Goal: Task Accomplishment & Management: Manage account settings

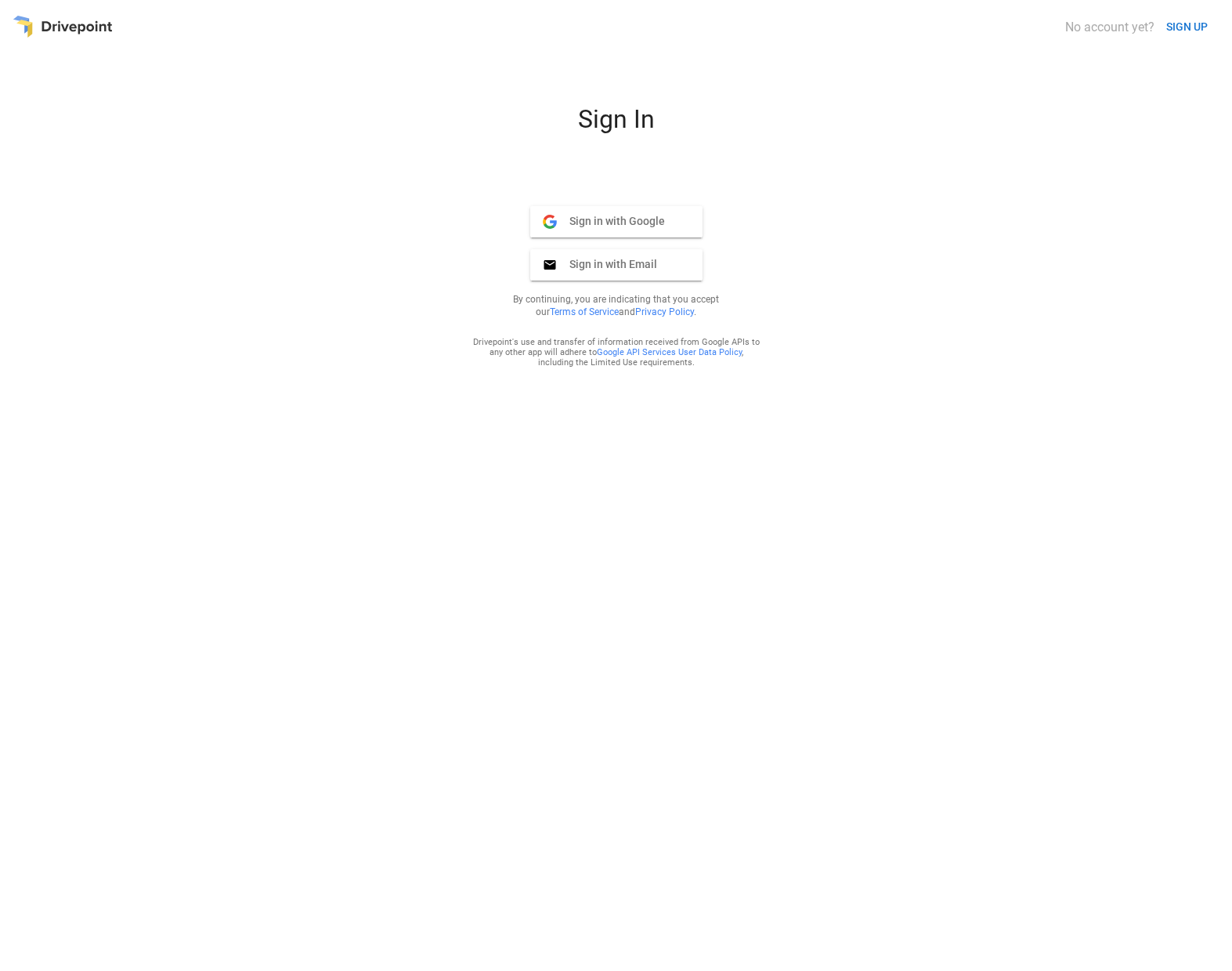
click at [608, 275] on button "Sign in with Email Email" at bounding box center [616, 264] width 172 height 32
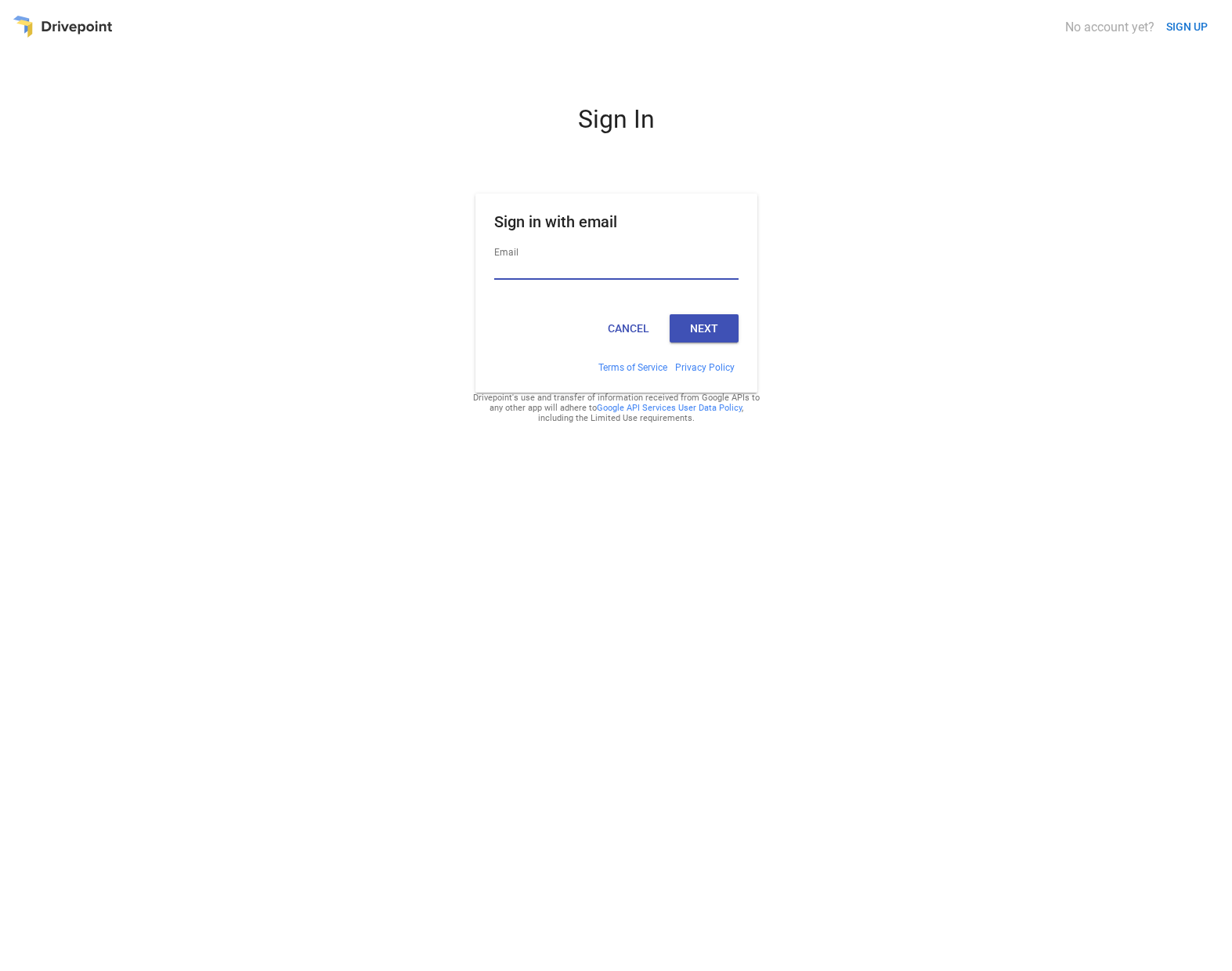
click at [583, 266] on input "Email" at bounding box center [617, 269] width 245 height 20
type input "**********"
click at [702, 329] on button "Next" at bounding box center [704, 327] width 69 height 28
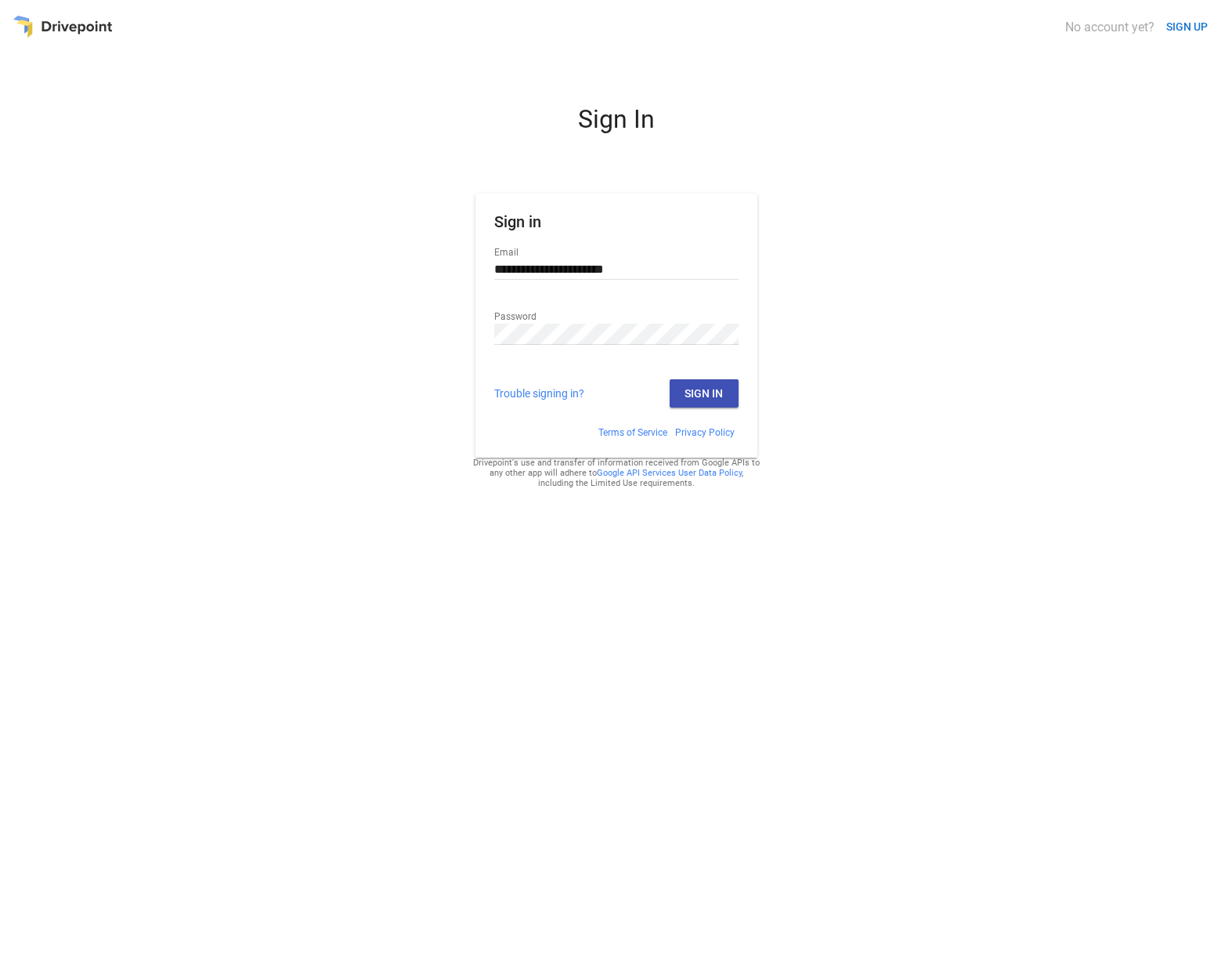
click at [722, 393] on button "Sign In" at bounding box center [704, 392] width 69 height 28
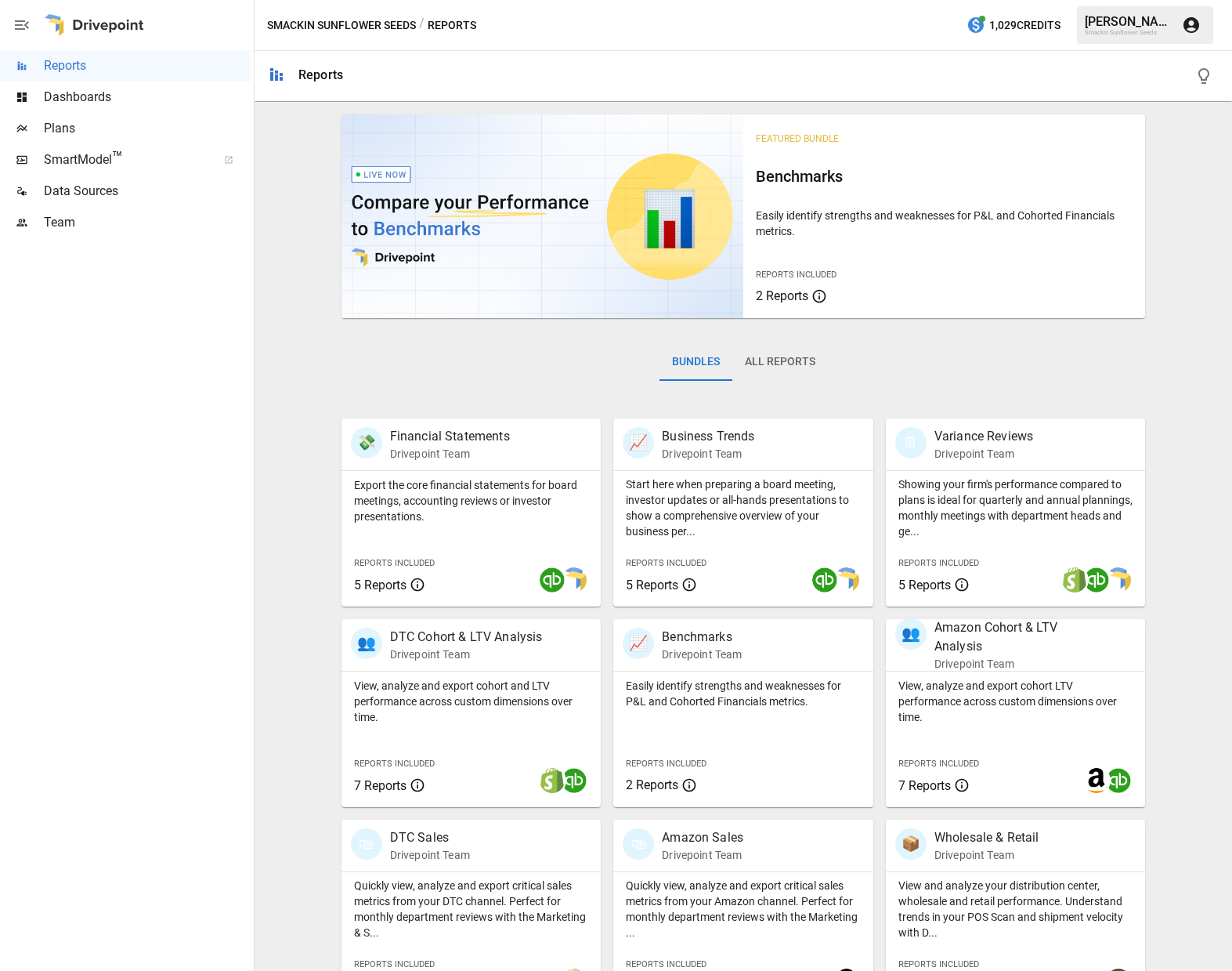
click at [59, 228] on span "Team" at bounding box center [147, 223] width 207 height 19
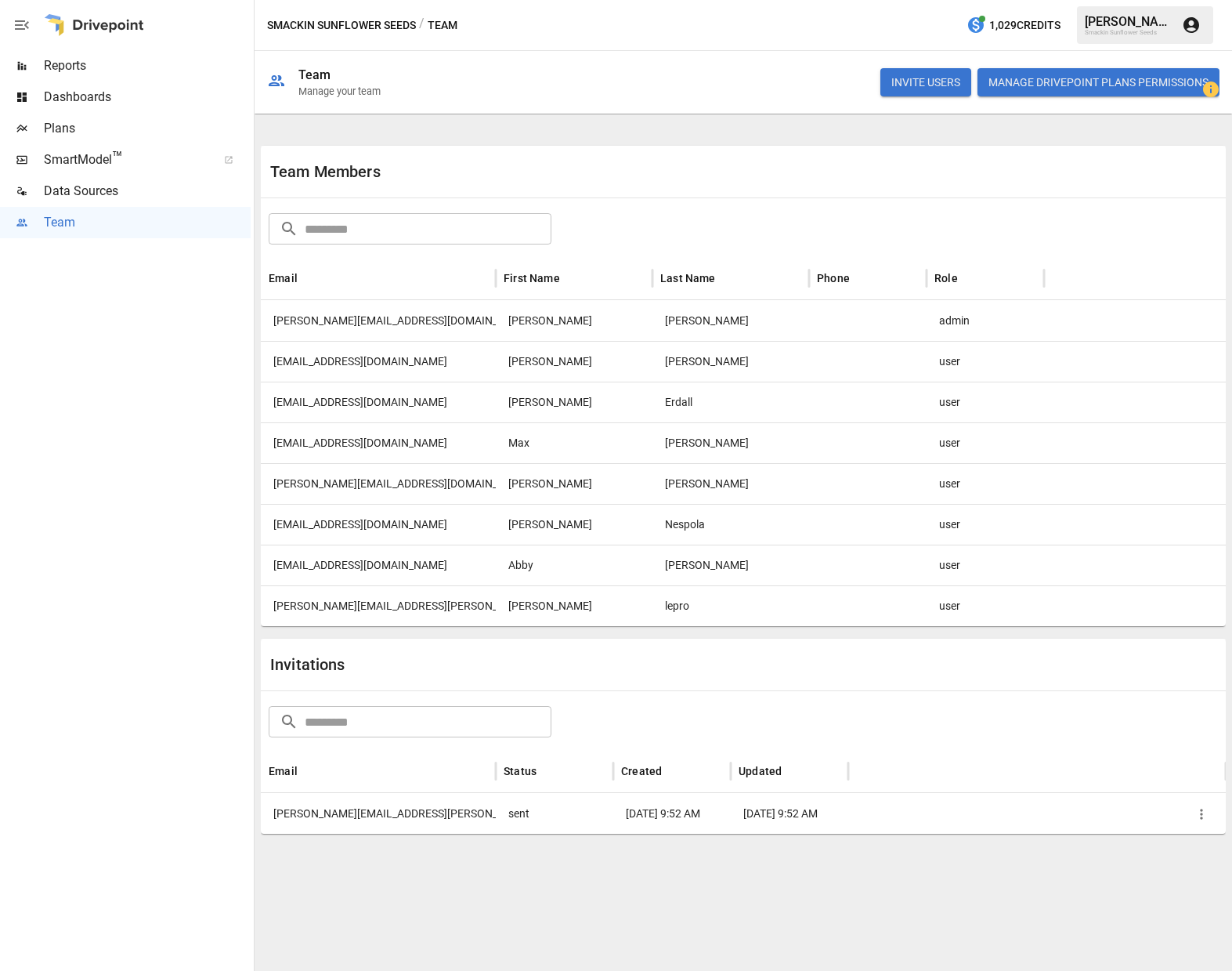
click at [493, 535] on div "[EMAIL_ADDRESS][DOMAIN_NAME]" at bounding box center [379, 524] width 235 height 41
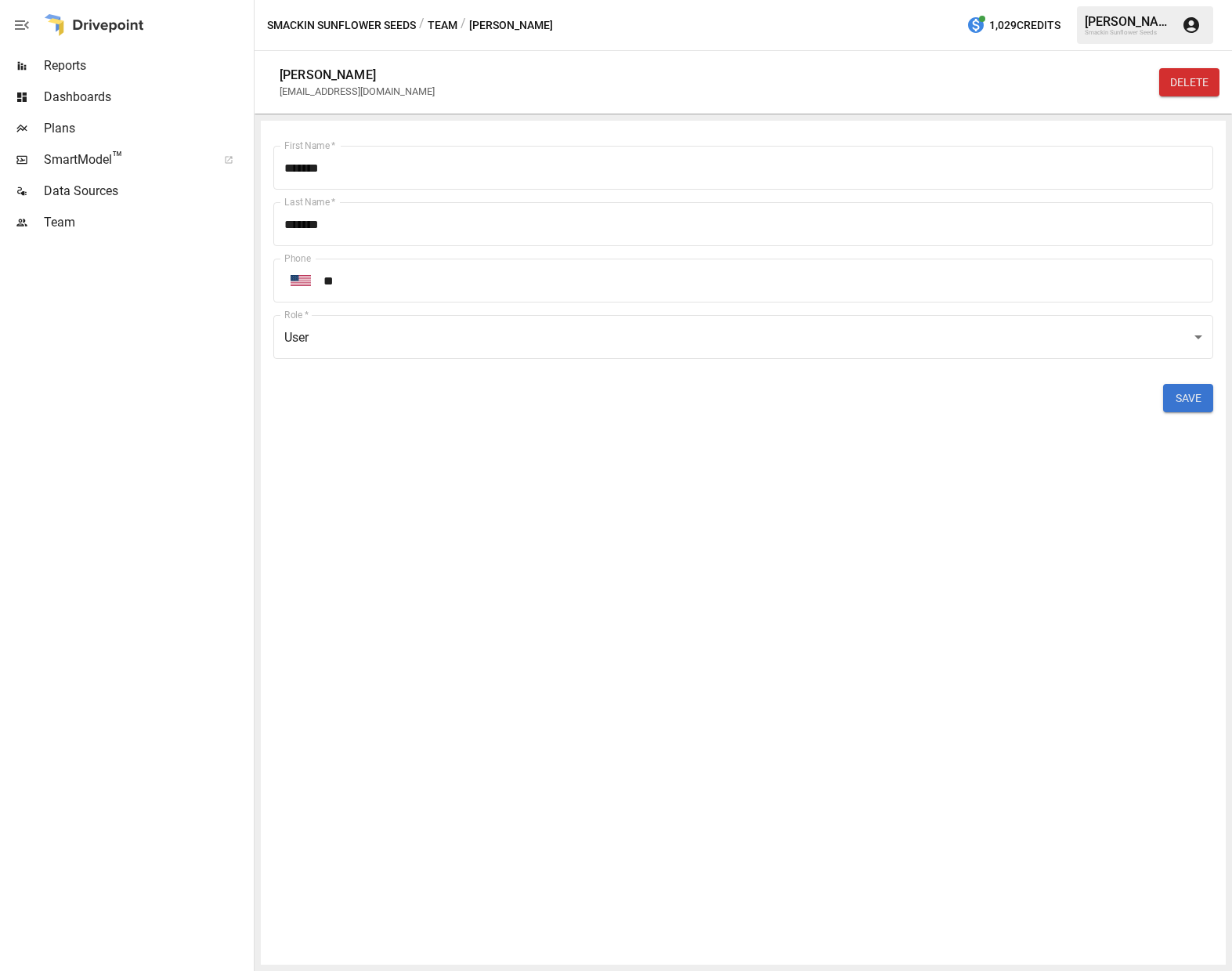
click at [1163, 79] on button "DELETE" at bounding box center [1189, 81] width 60 height 28
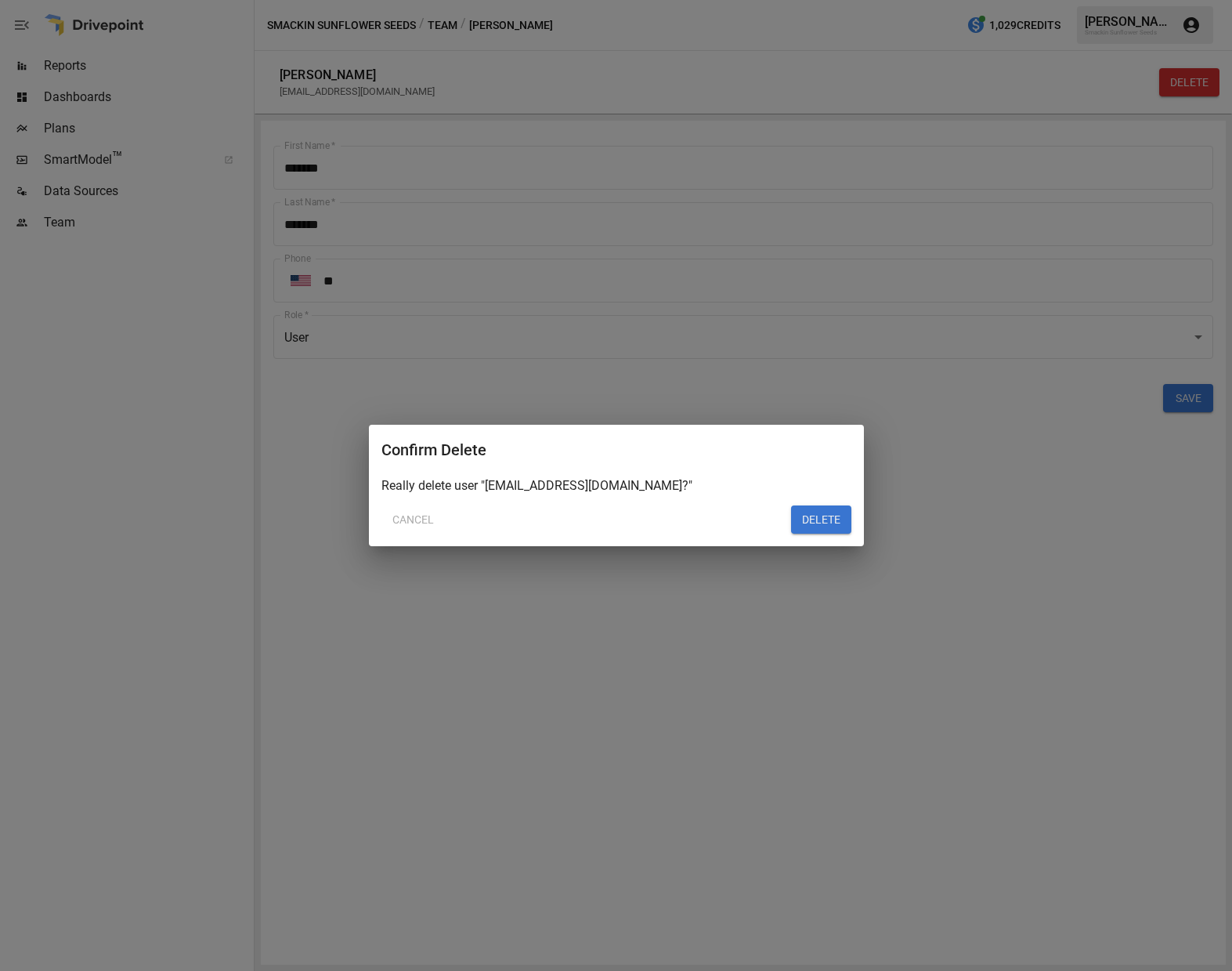
click at [810, 518] on button "DELETE" at bounding box center [821, 519] width 60 height 28
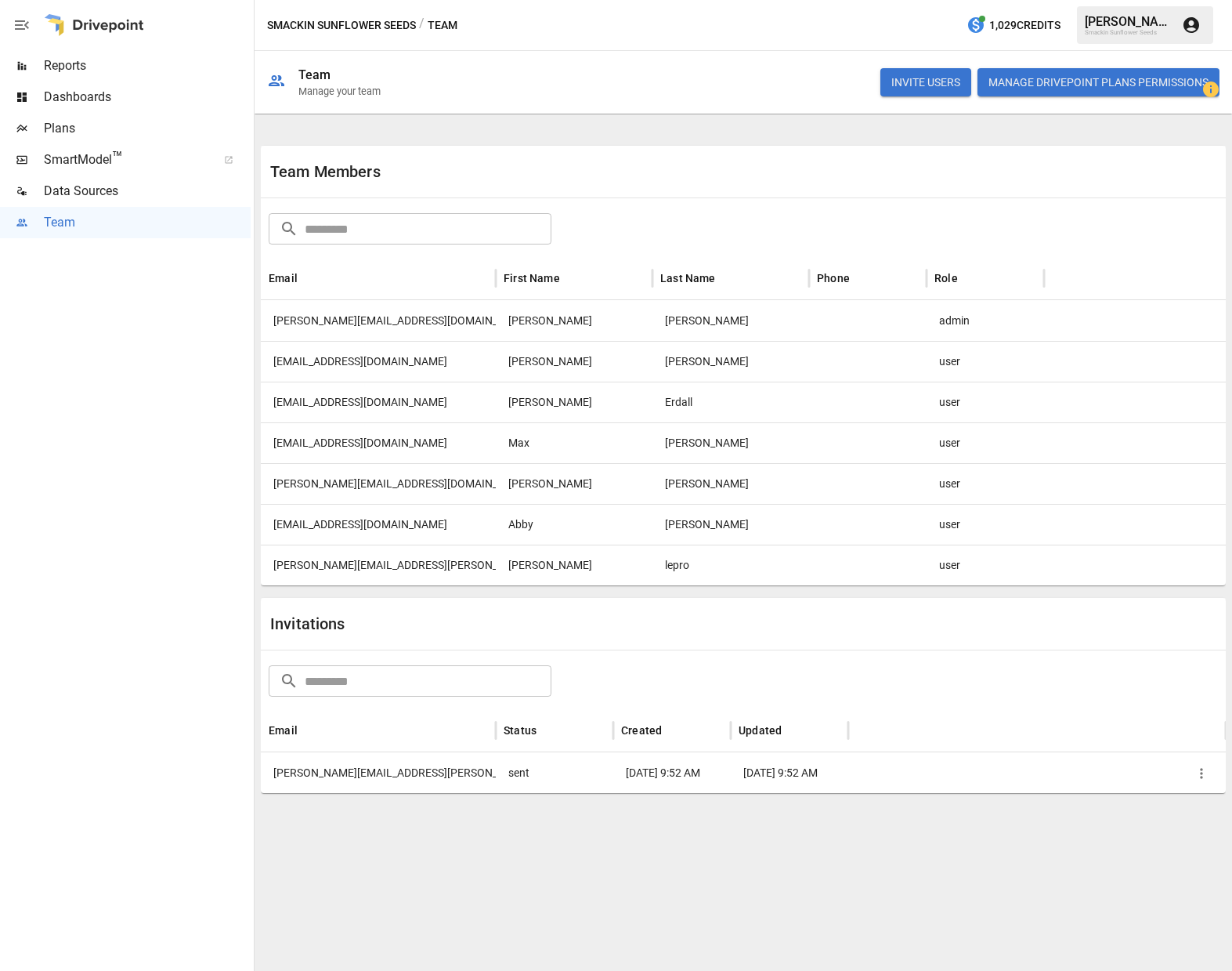
click at [342, 562] on div "[PERSON_NAME][EMAIL_ADDRESS][PERSON_NAME][DOMAIN_NAME]" at bounding box center [379, 564] width 235 height 41
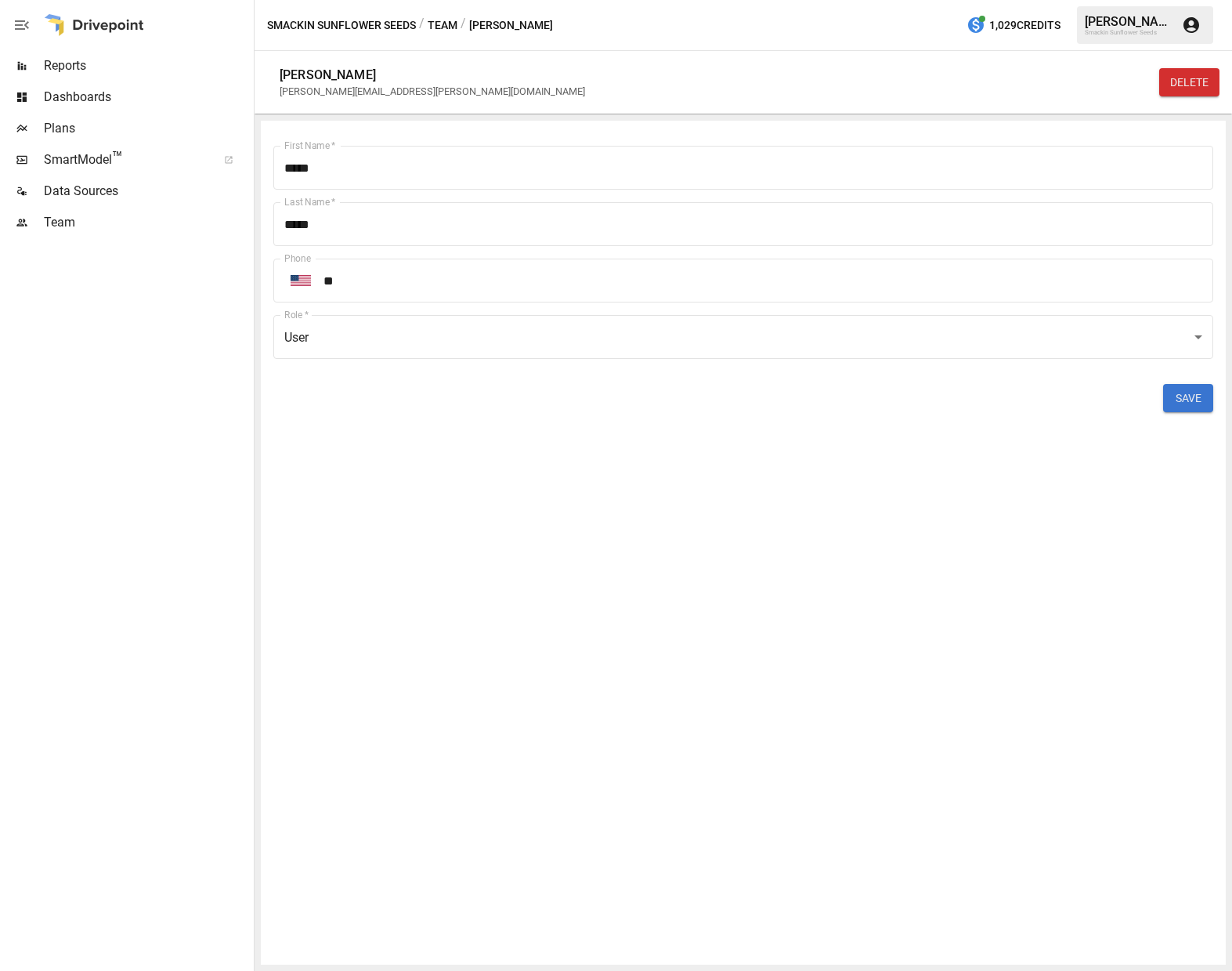
click at [1193, 86] on button "DELETE" at bounding box center [1189, 81] width 60 height 28
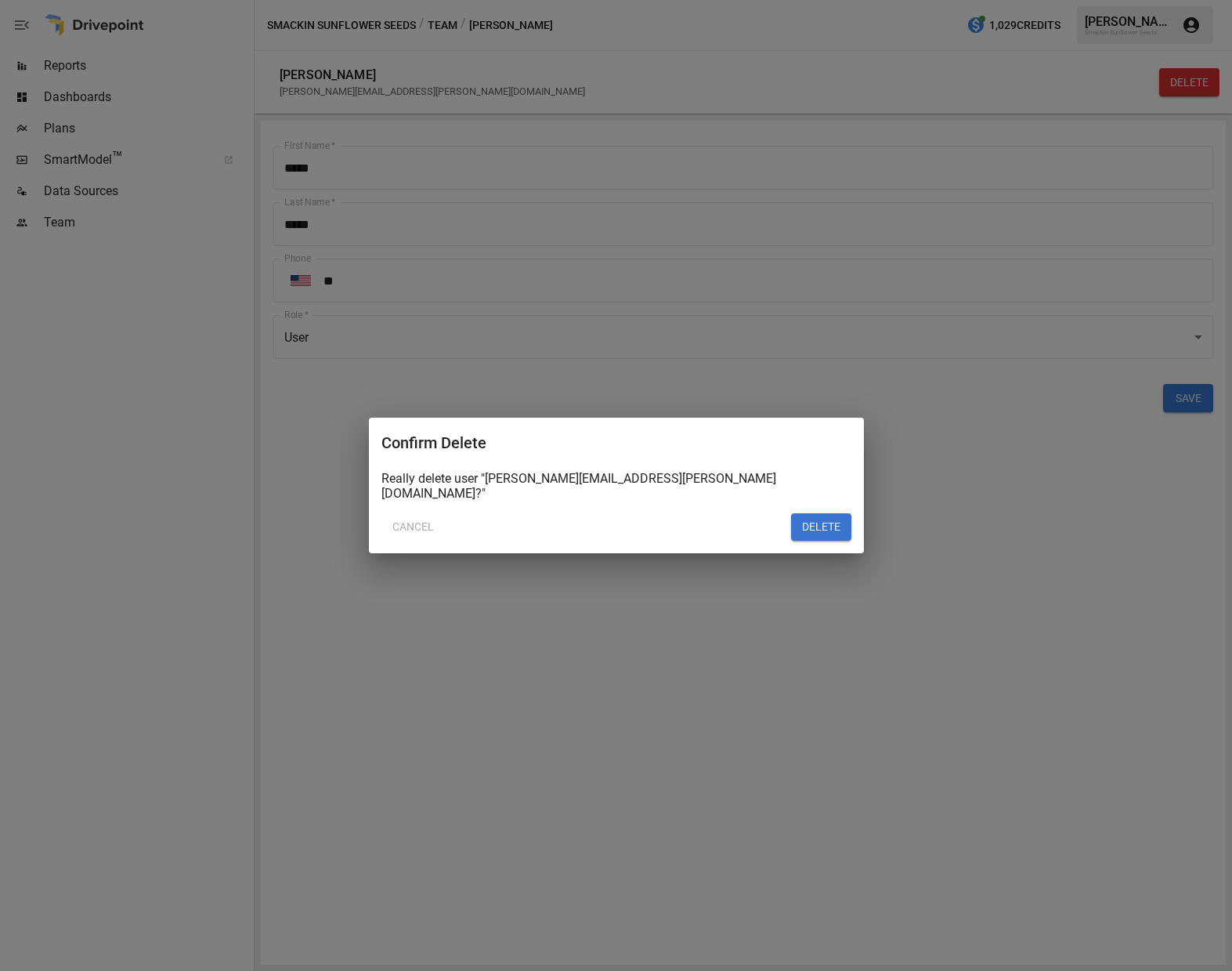
click at [811, 536] on div "Confirm Delete Really delete user "[PERSON_NAME][EMAIL_ADDRESS][PERSON_NAME][DO…" at bounding box center [617, 485] width 495 height 136
click at [833, 514] on button "DELETE" at bounding box center [821, 526] width 60 height 28
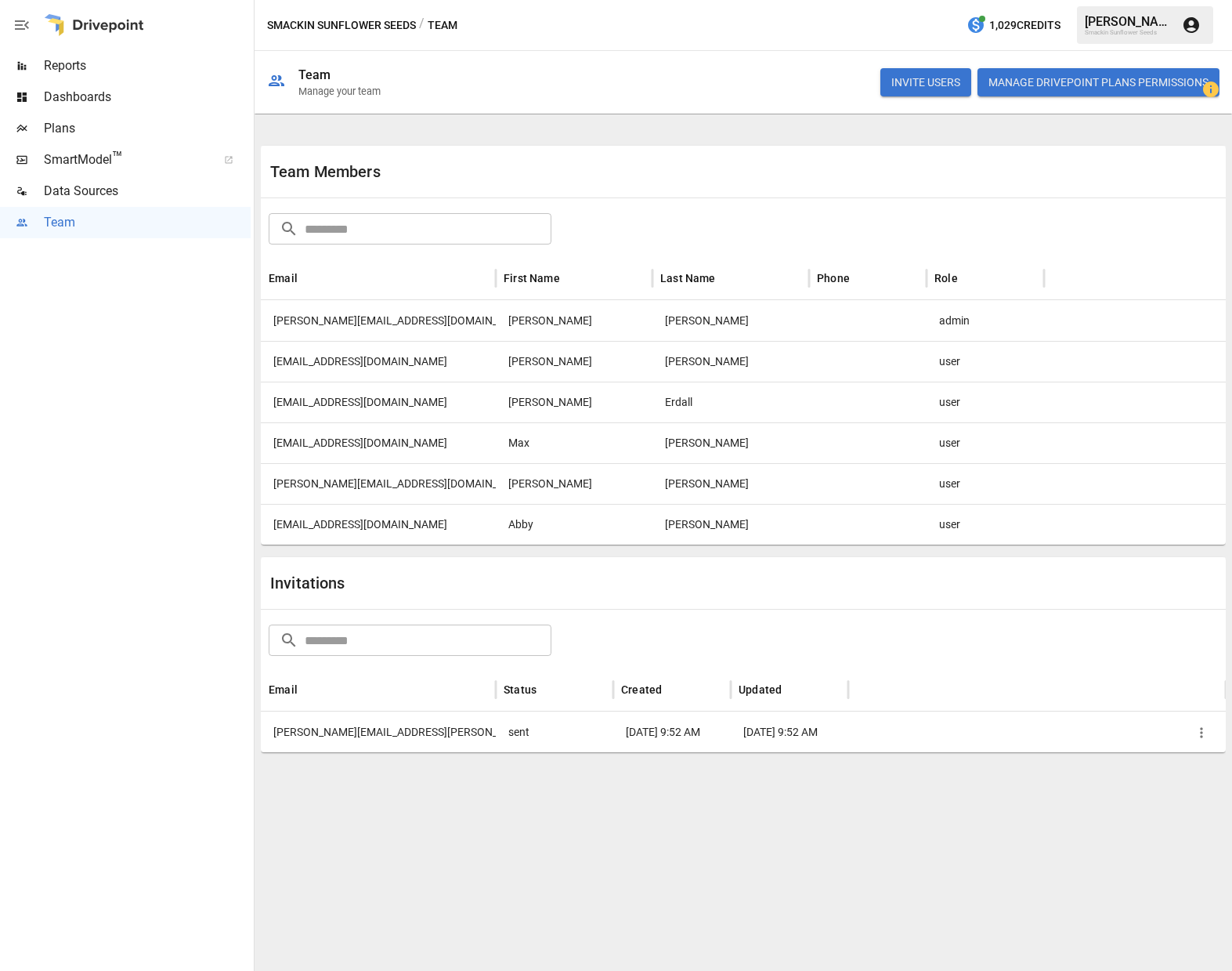
click at [322, 526] on div "[EMAIL_ADDRESS][DOMAIN_NAME]" at bounding box center [379, 524] width 235 height 41
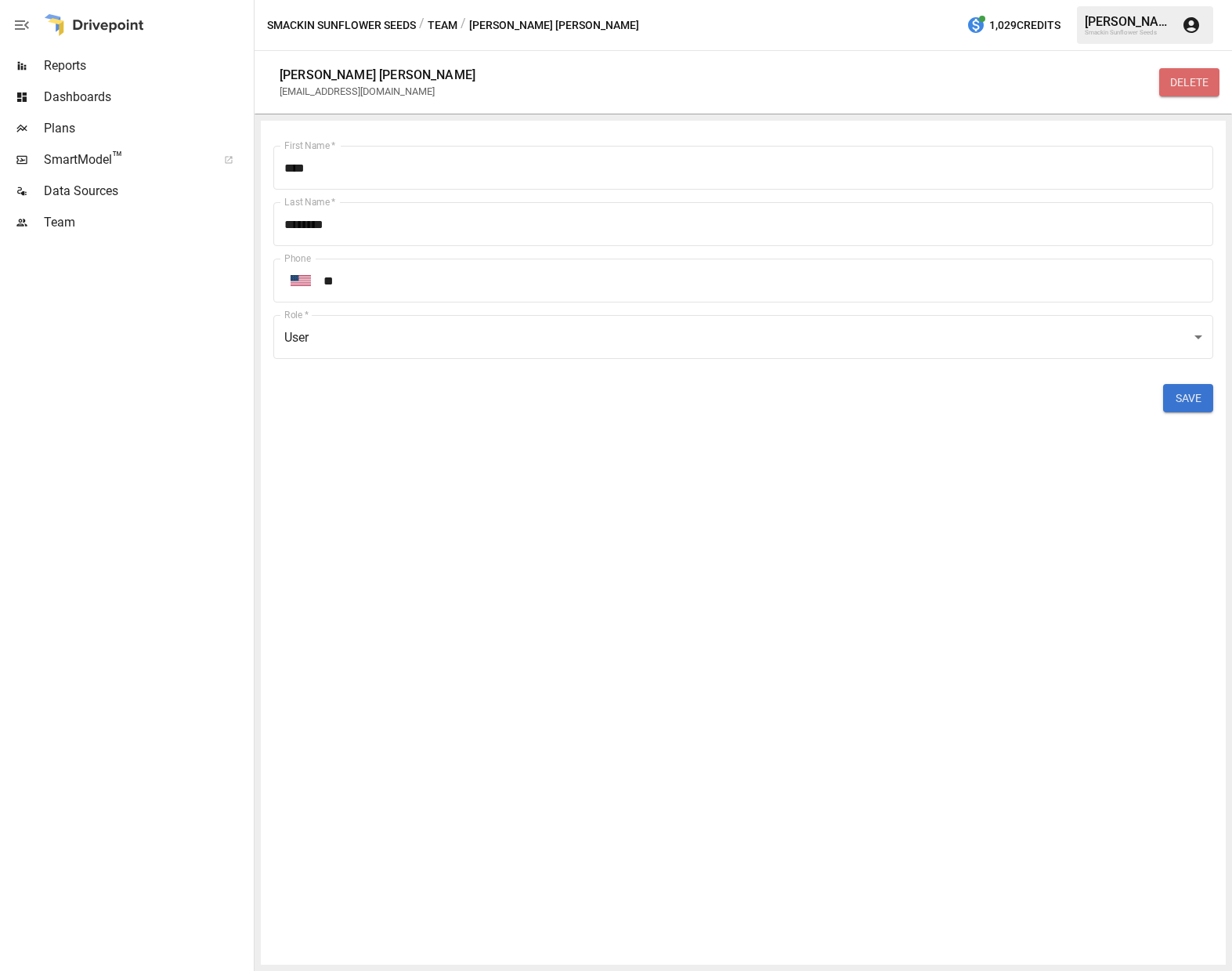
click at [1200, 75] on button "DELETE" at bounding box center [1189, 81] width 60 height 28
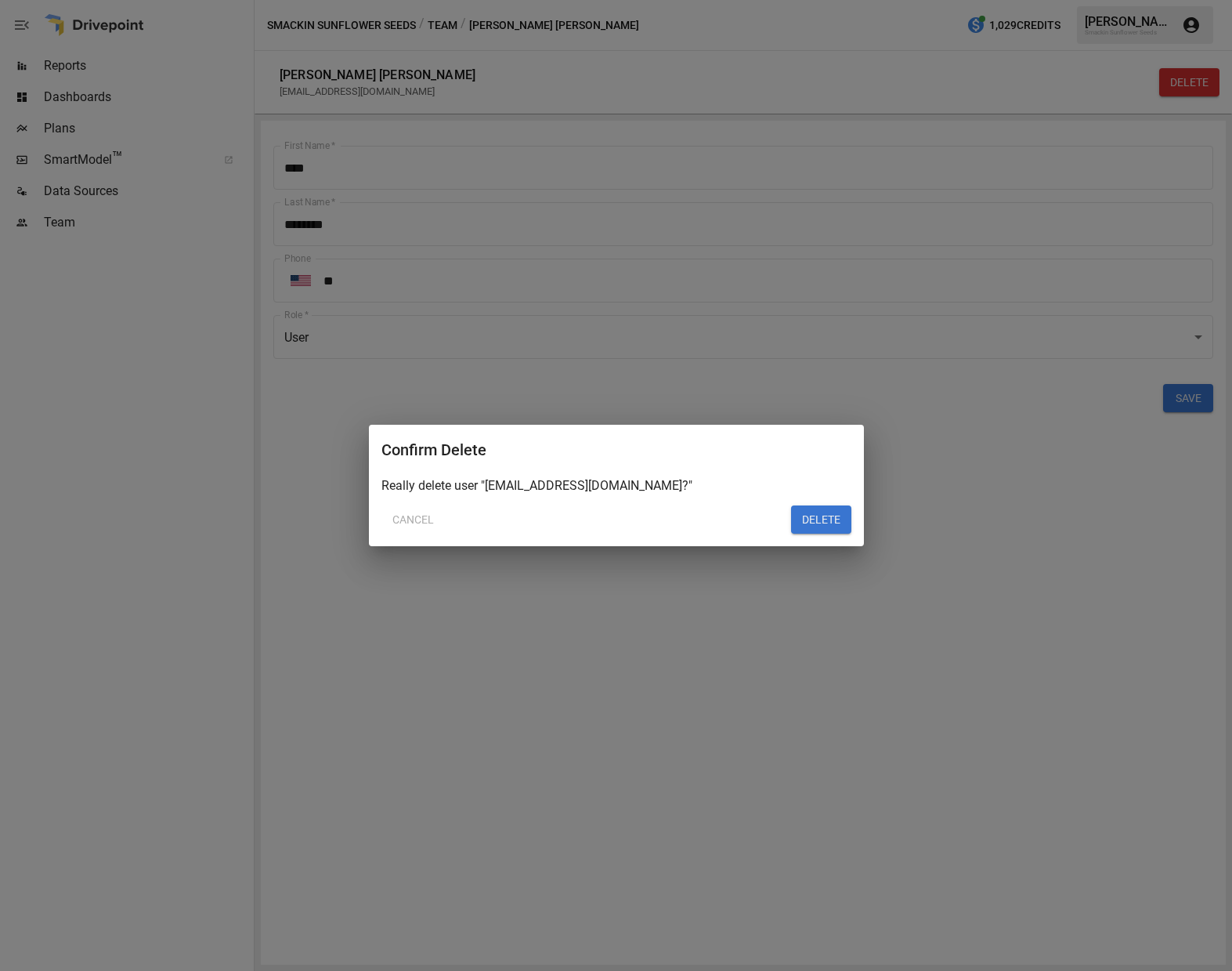
click at [816, 519] on button "DELETE" at bounding box center [821, 519] width 60 height 28
